Goal: Information Seeking & Learning: Learn about a topic

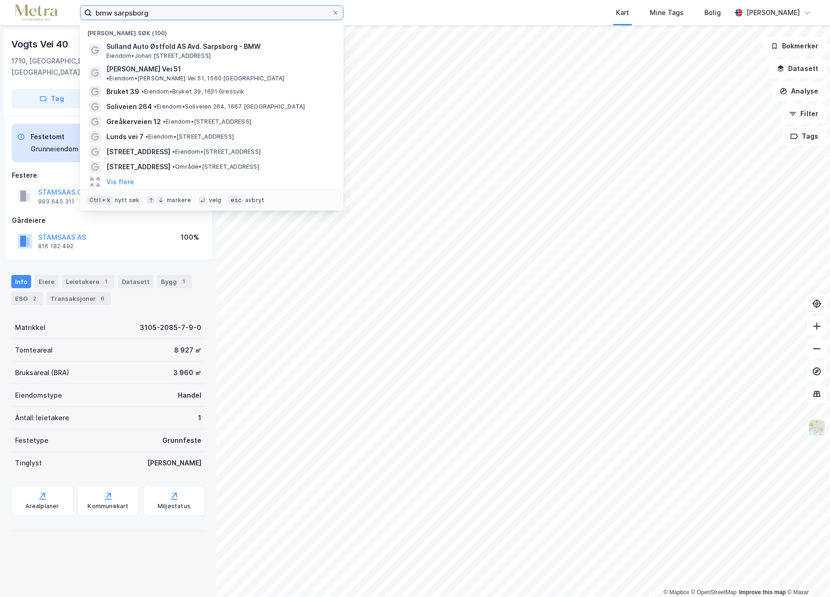
drag, startPoint x: 162, startPoint y: 14, endPoint x: 50, endPoint y: 16, distance: 112.0
click at [48, 16] on div "bmw sarpsborg Nylige søk (100) Sulland Auto Østfold AS Avd. Sarpsborg - BMW Eie…" at bounding box center [415, 12] width 830 height 25
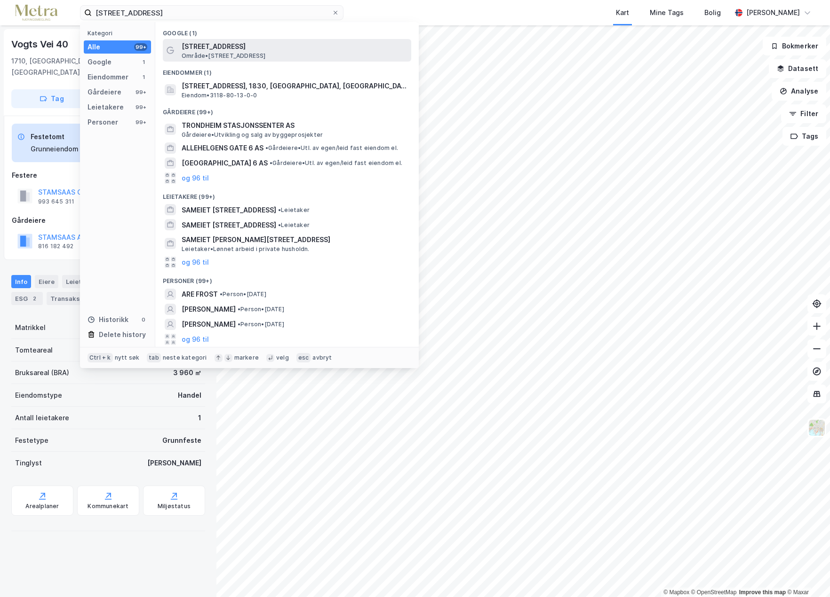
click at [215, 44] on span "[STREET_ADDRESS]" at bounding box center [295, 46] width 226 height 11
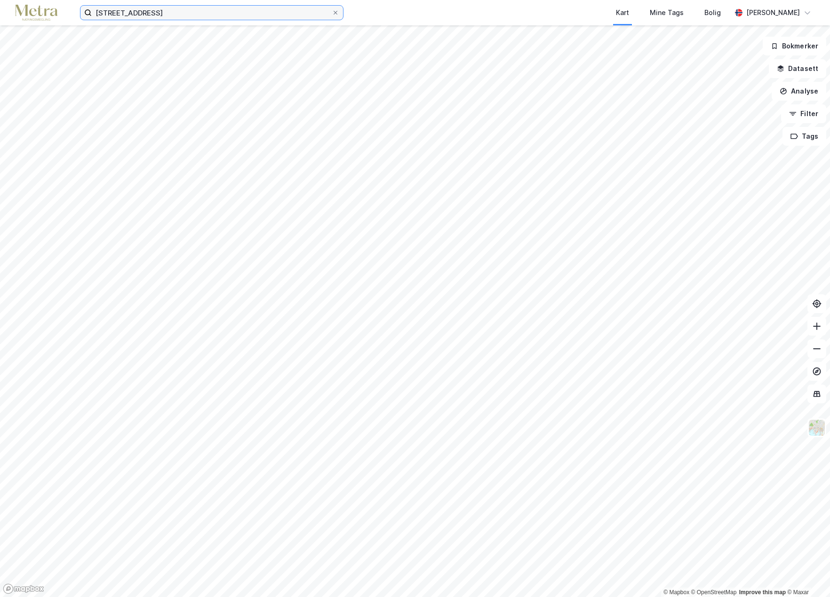
click at [203, 17] on input "[STREET_ADDRESS]" at bounding box center [212, 13] width 240 height 14
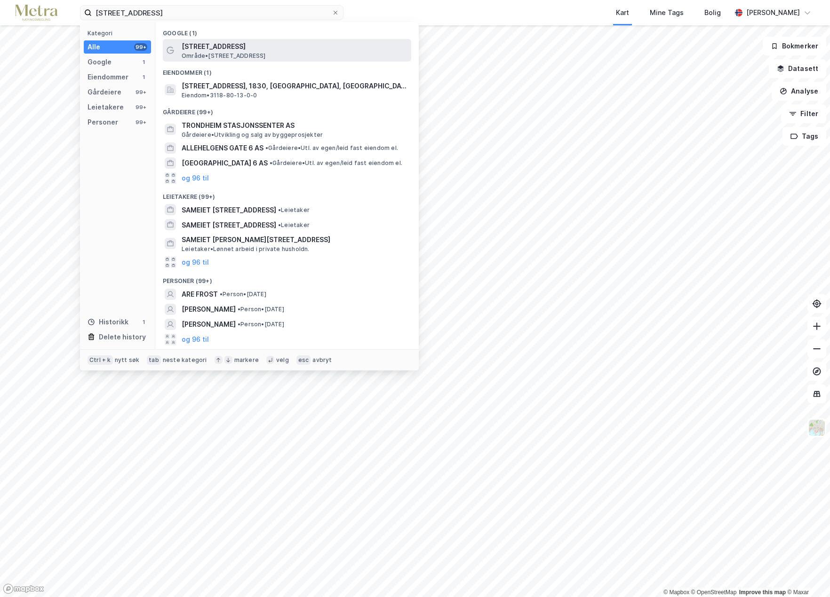
click at [202, 48] on span "[STREET_ADDRESS]" at bounding box center [295, 46] width 226 height 11
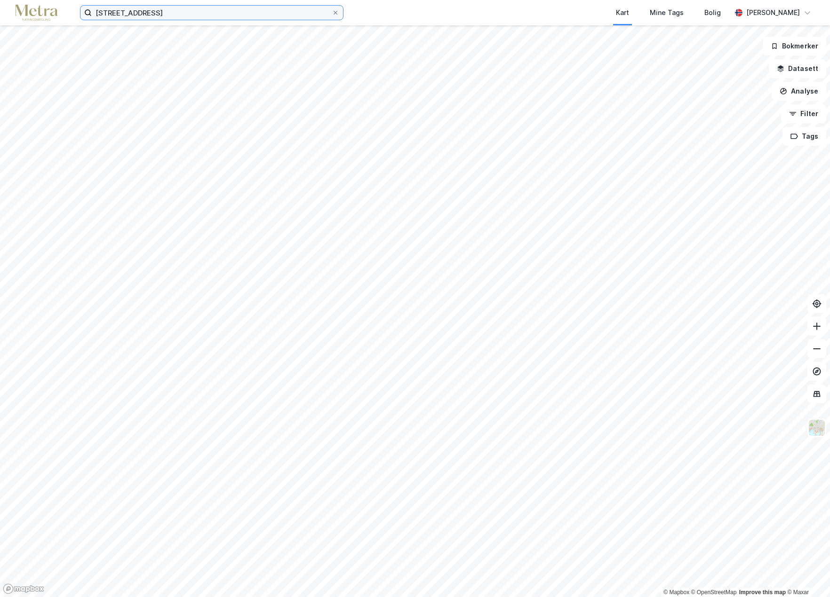
click at [198, 15] on input "[STREET_ADDRESS]" at bounding box center [212, 13] width 240 height 14
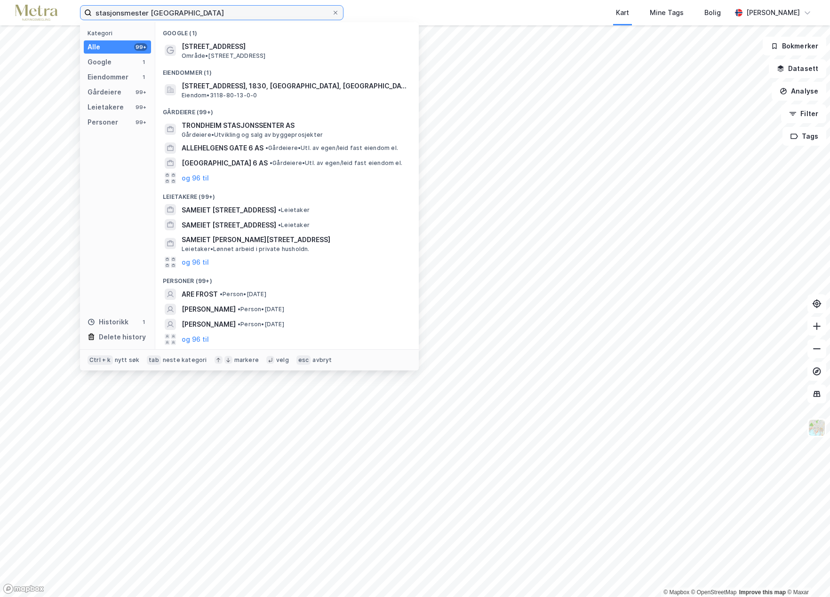
type input "stasjonsmester [GEOGRAPHIC_DATA]"
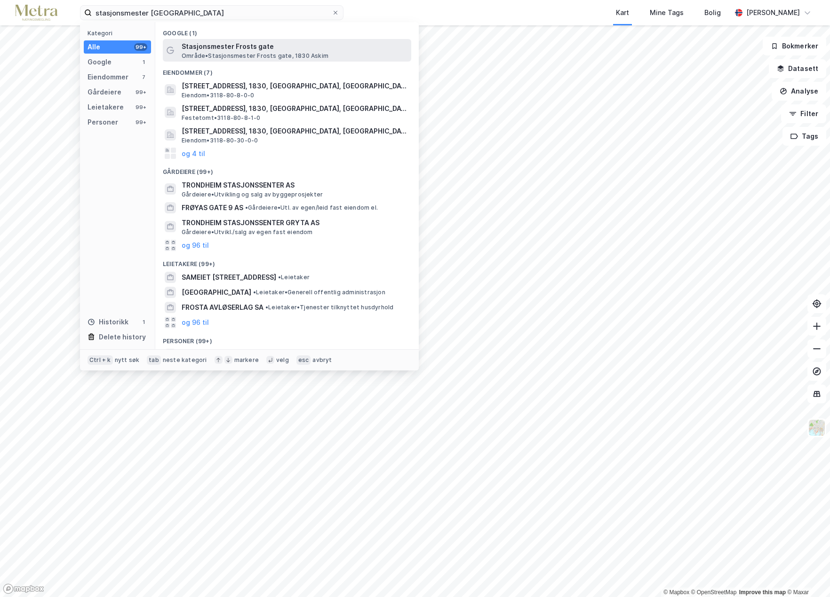
click at [201, 44] on span "Stasjonsmester Frosts gate" at bounding box center [295, 46] width 226 height 11
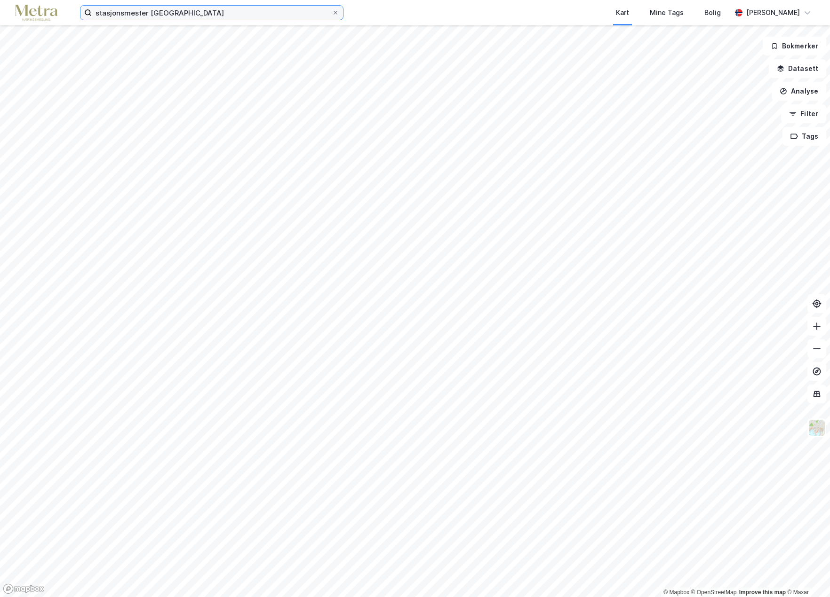
click at [192, 17] on input "stasjonsmester [GEOGRAPHIC_DATA]" at bounding box center [212, 13] width 240 height 14
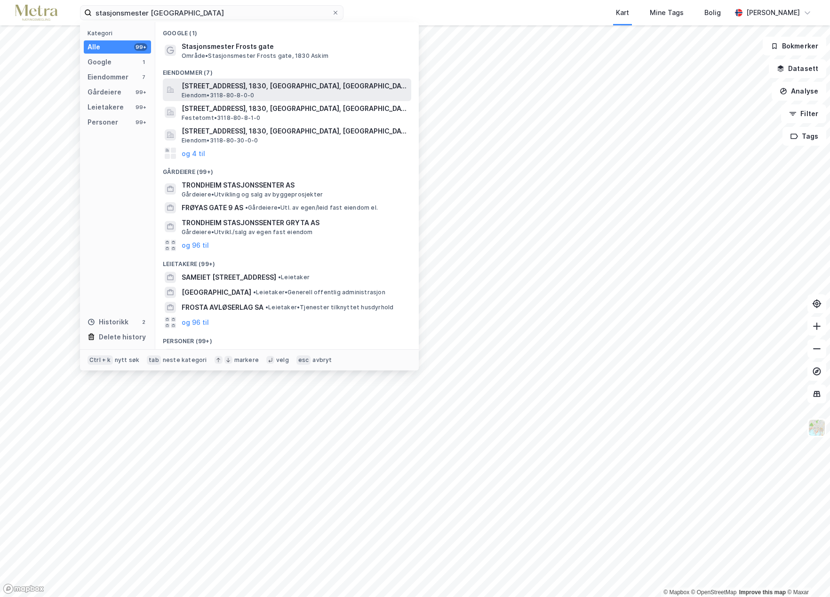
click at [239, 86] on span "[STREET_ADDRESS], 1830, [GEOGRAPHIC_DATA], [GEOGRAPHIC_DATA]" at bounding box center [295, 85] width 226 height 11
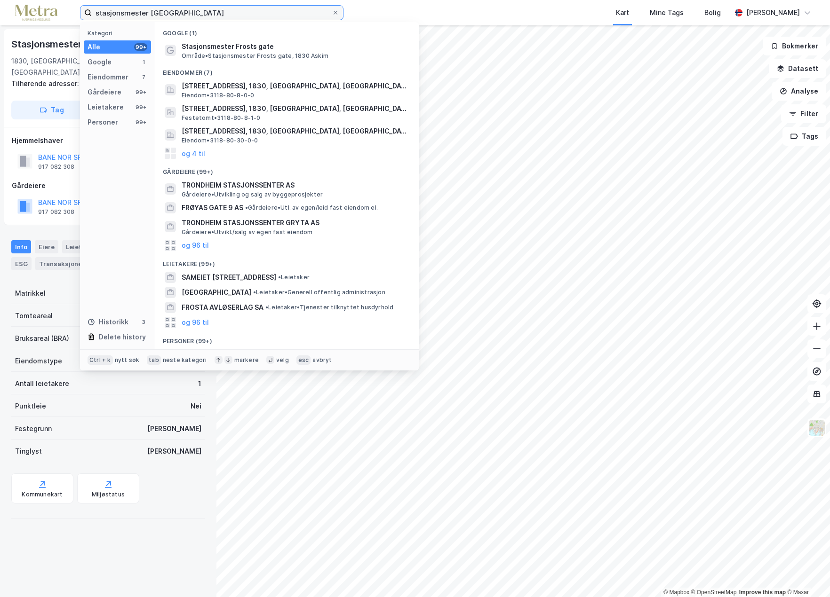
click at [185, 19] on input "stasjonsmester [GEOGRAPHIC_DATA]" at bounding box center [212, 13] width 240 height 14
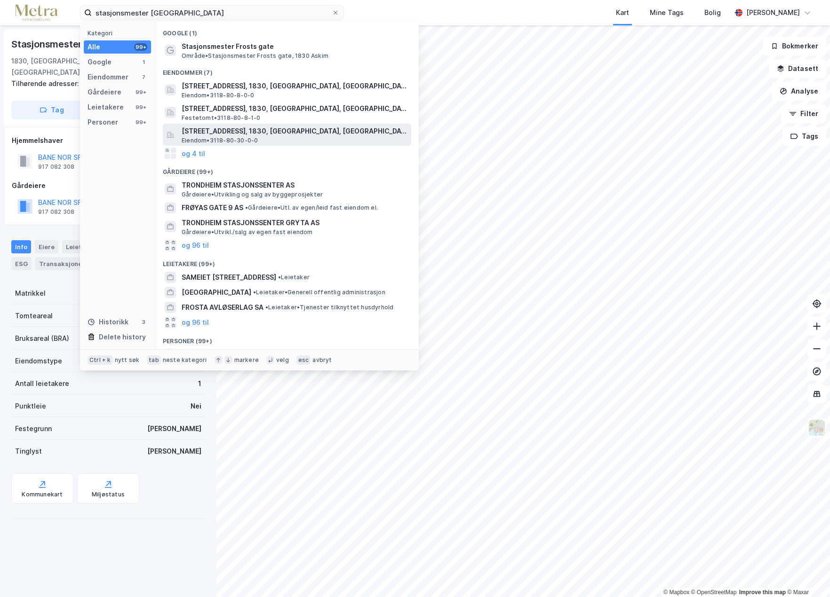
click at [261, 131] on span "[STREET_ADDRESS], 1830, [GEOGRAPHIC_DATA], [GEOGRAPHIC_DATA]" at bounding box center [295, 131] width 226 height 11
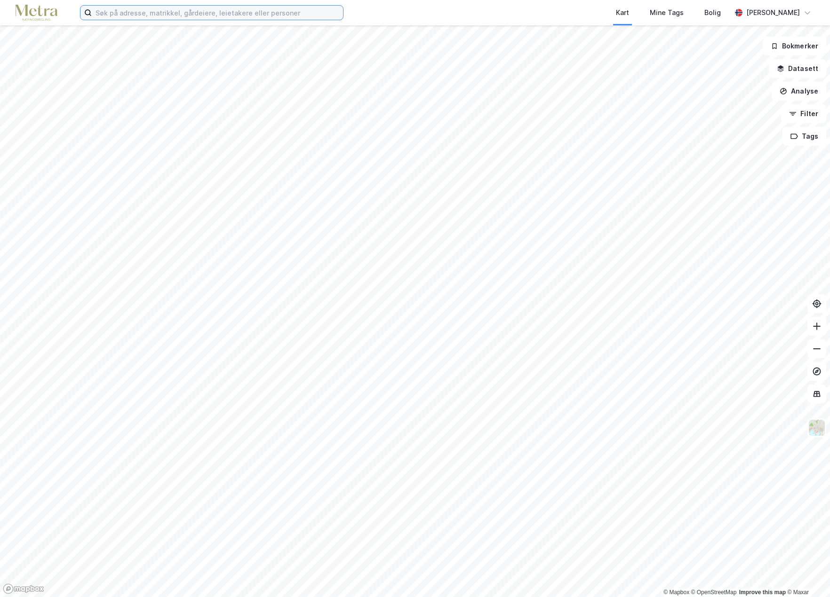
click at [148, 9] on input at bounding box center [217, 13] width 251 height 14
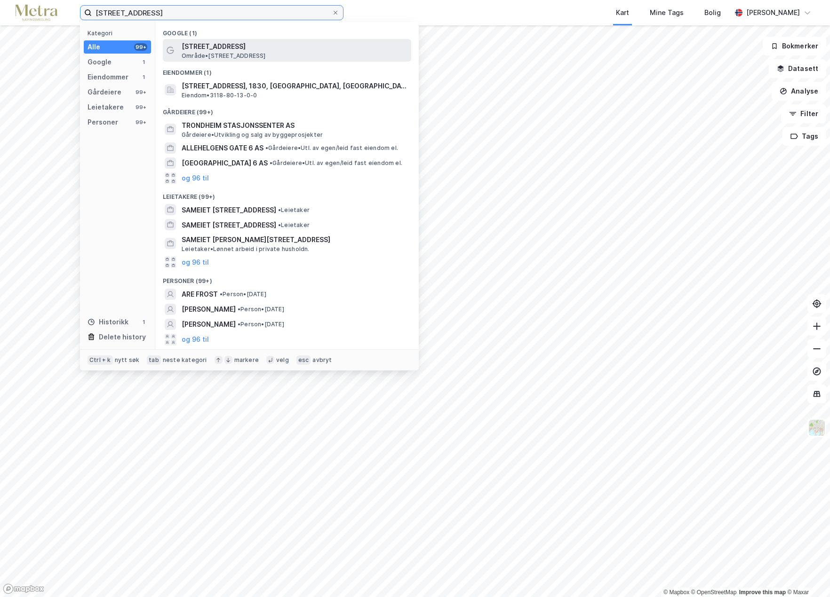
type input "[STREET_ADDRESS]"
click at [255, 55] on span "Område • [STREET_ADDRESS]" at bounding box center [224, 56] width 84 height 8
